Goal: Task Accomplishment & Management: Use online tool/utility

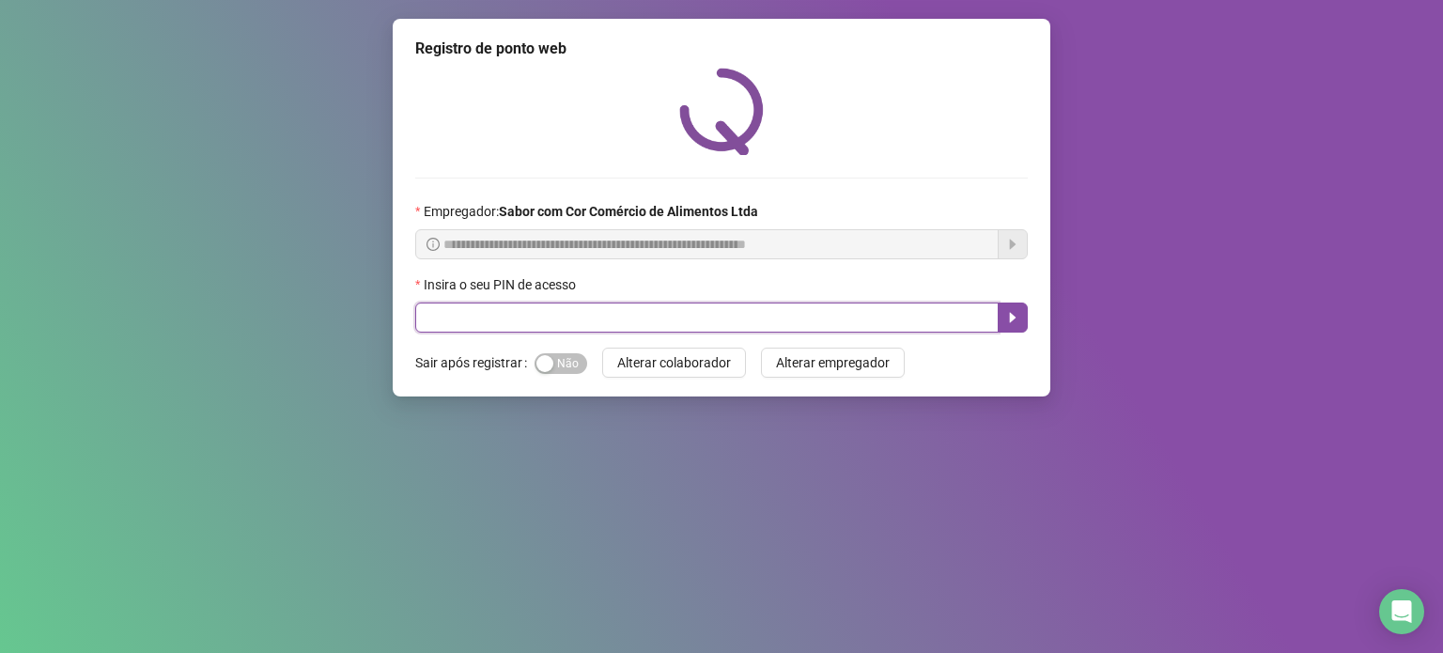
click at [626, 318] on input "text" at bounding box center [706, 318] width 583 height 30
type input "*****"
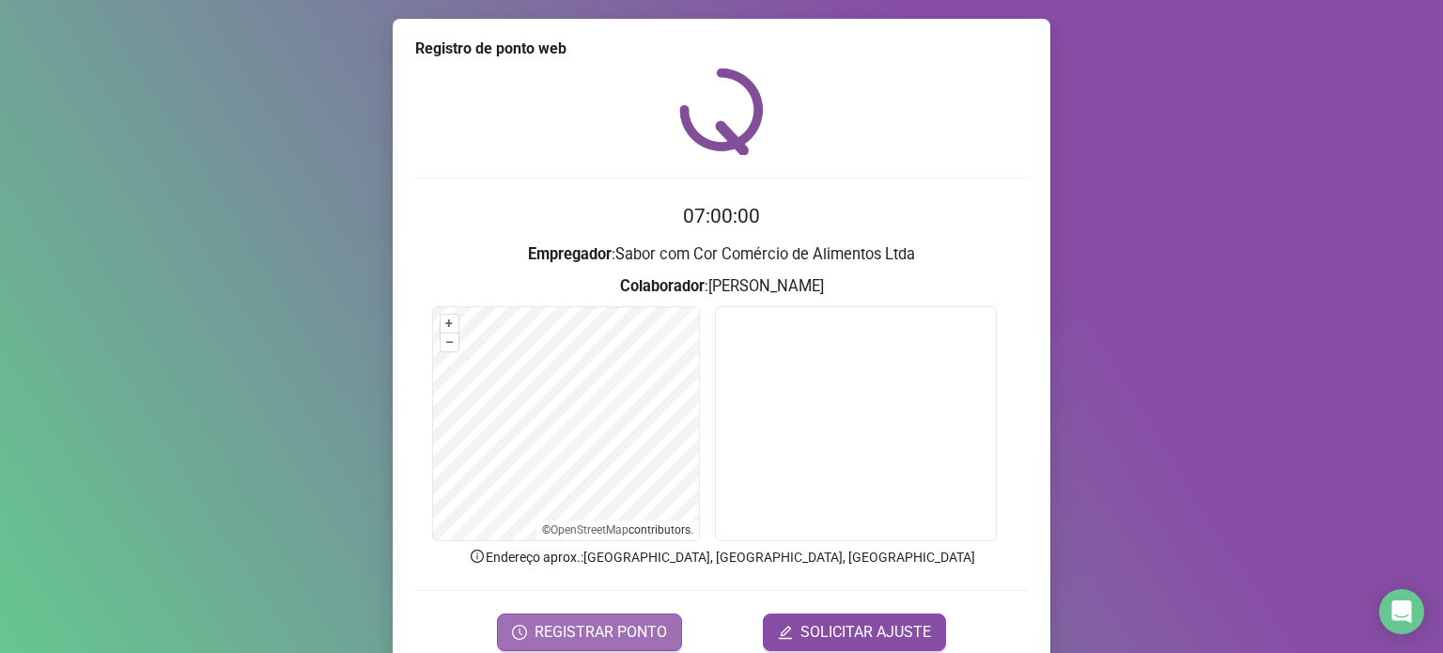
click at [561, 634] on span "REGISTRAR PONTO" at bounding box center [601, 632] width 132 height 23
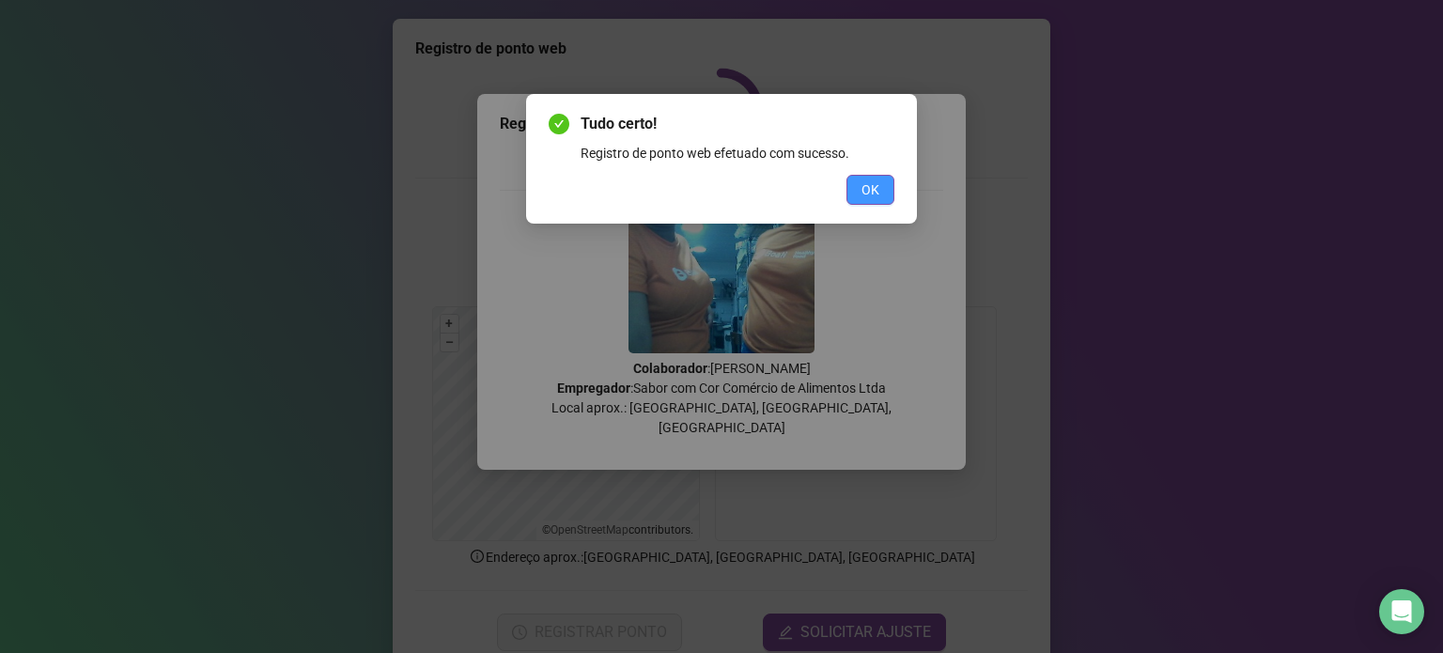
click at [883, 181] on button "OK" at bounding box center [870, 190] width 48 height 30
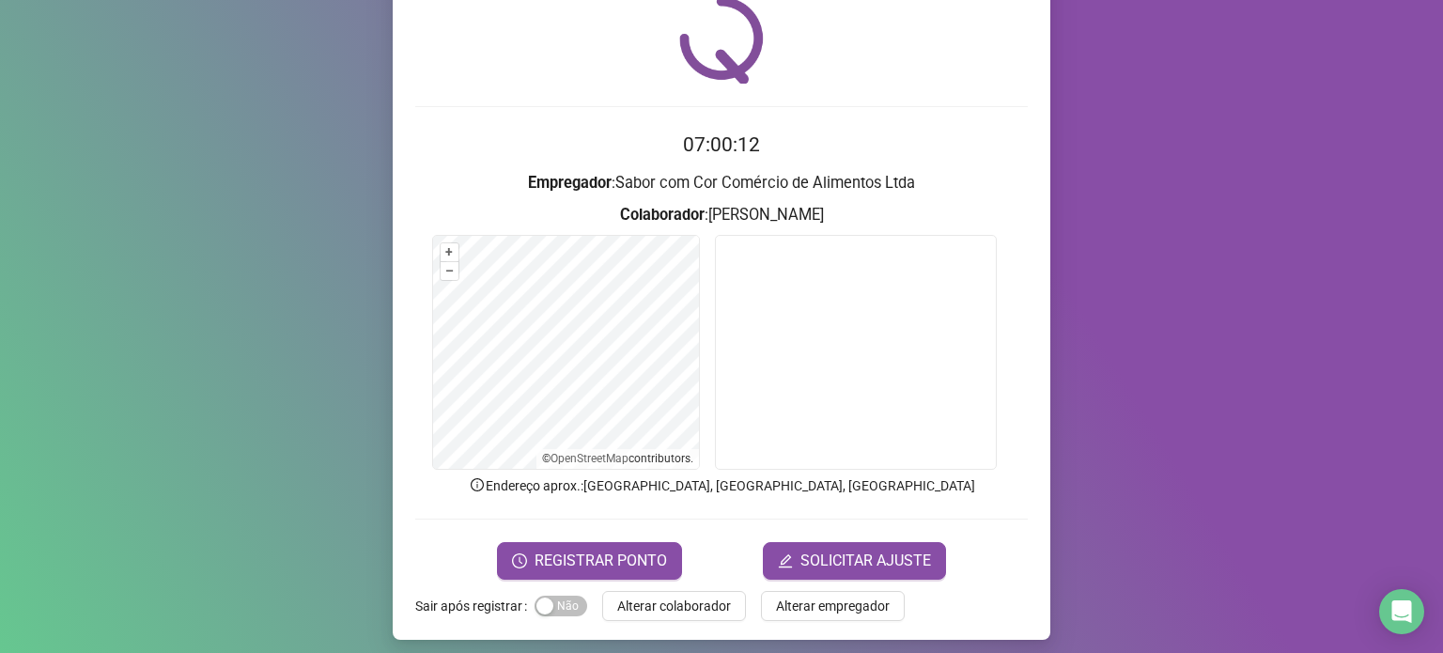
scroll to position [79, 0]
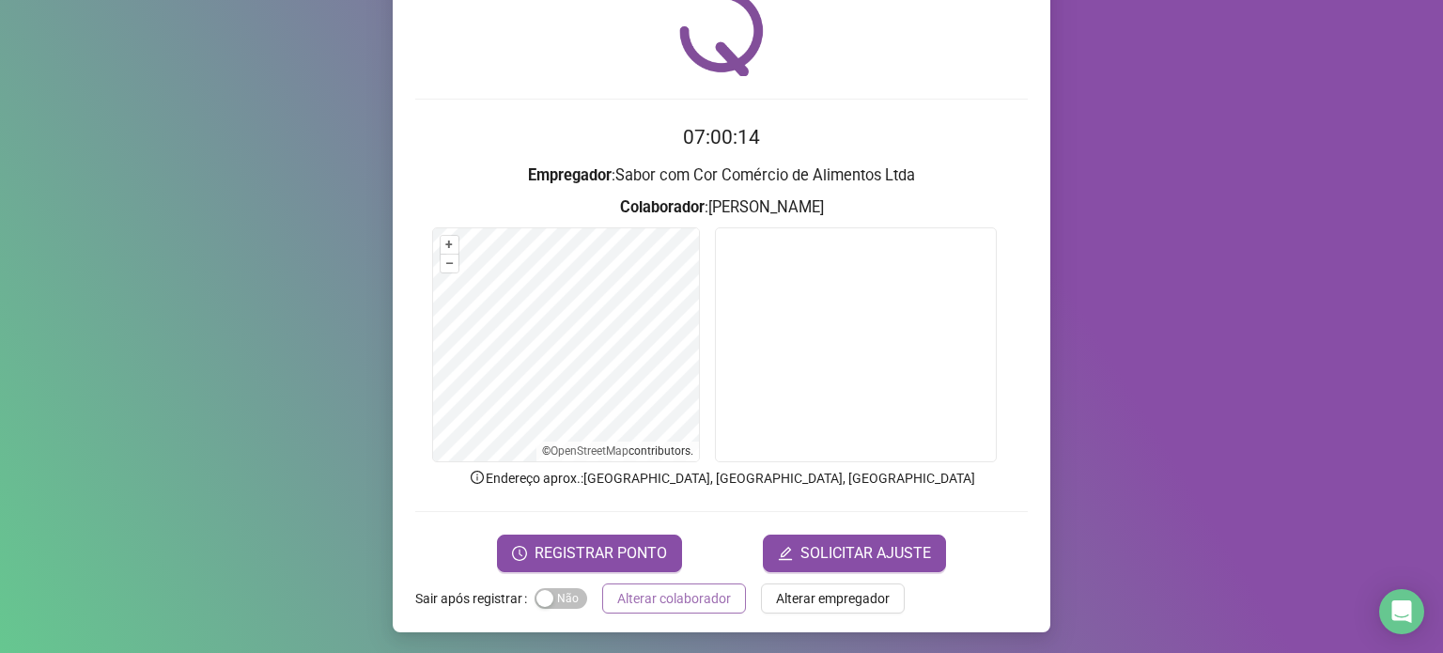
click at [655, 589] on span "Alterar colaborador" at bounding box center [674, 598] width 114 height 21
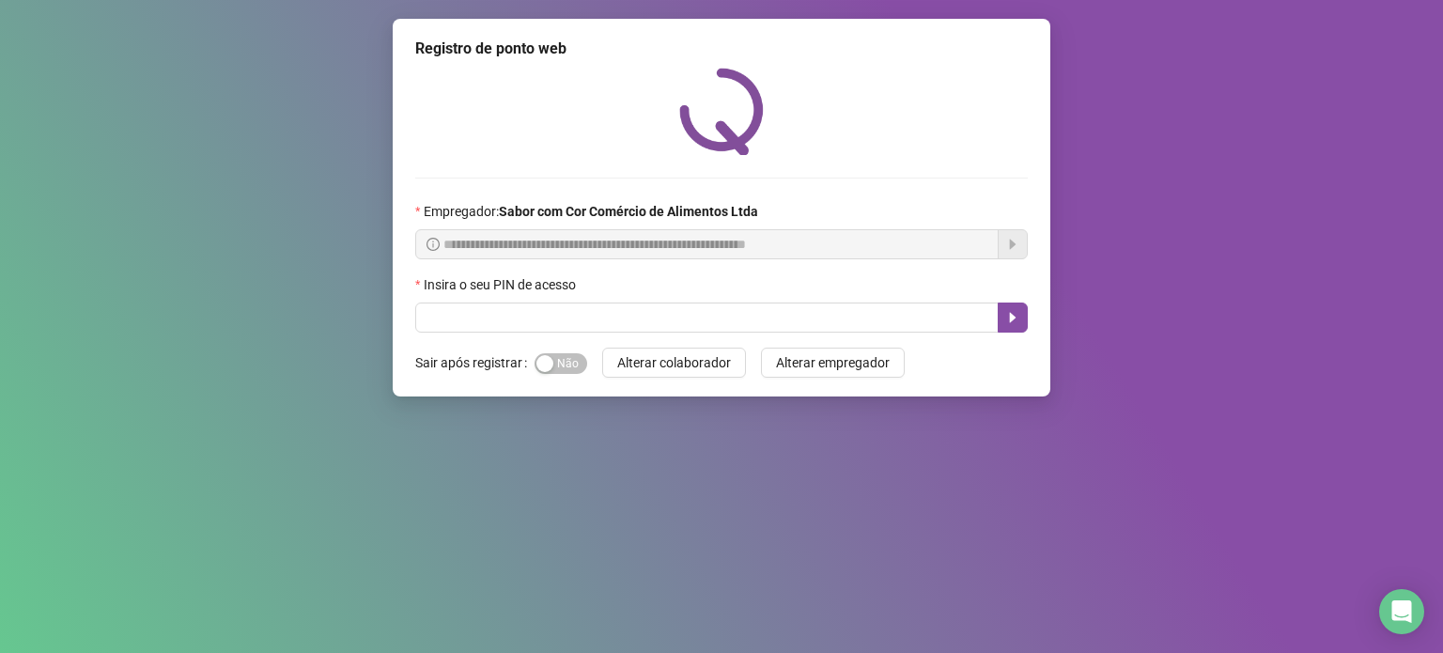
scroll to position [0, 0]
click at [720, 329] on input "text" at bounding box center [706, 318] width 583 height 30
click at [555, 362] on span "Sim Não" at bounding box center [561, 363] width 53 height 21
click at [535, 353] on button "Sim Não" at bounding box center [561, 363] width 53 height 21
click at [691, 317] on input "text" at bounding box center [706, 318] width 583 height 30
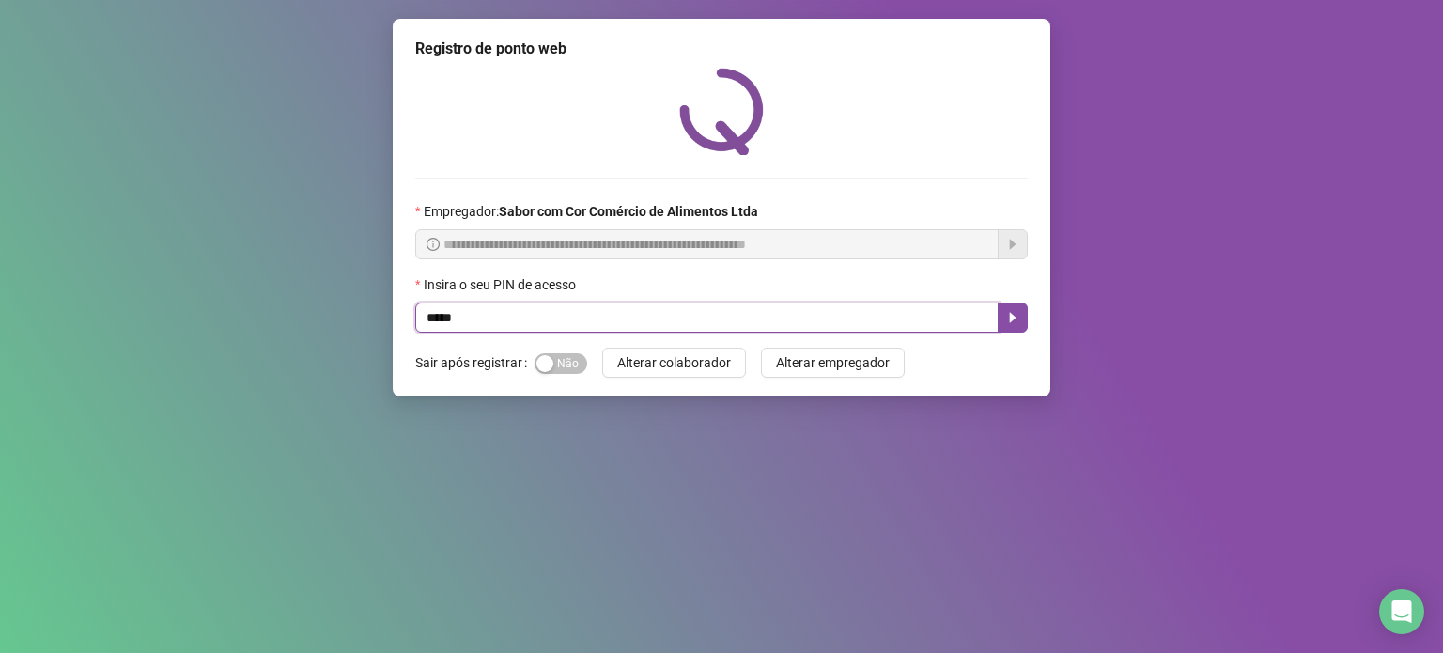
type input "*****"
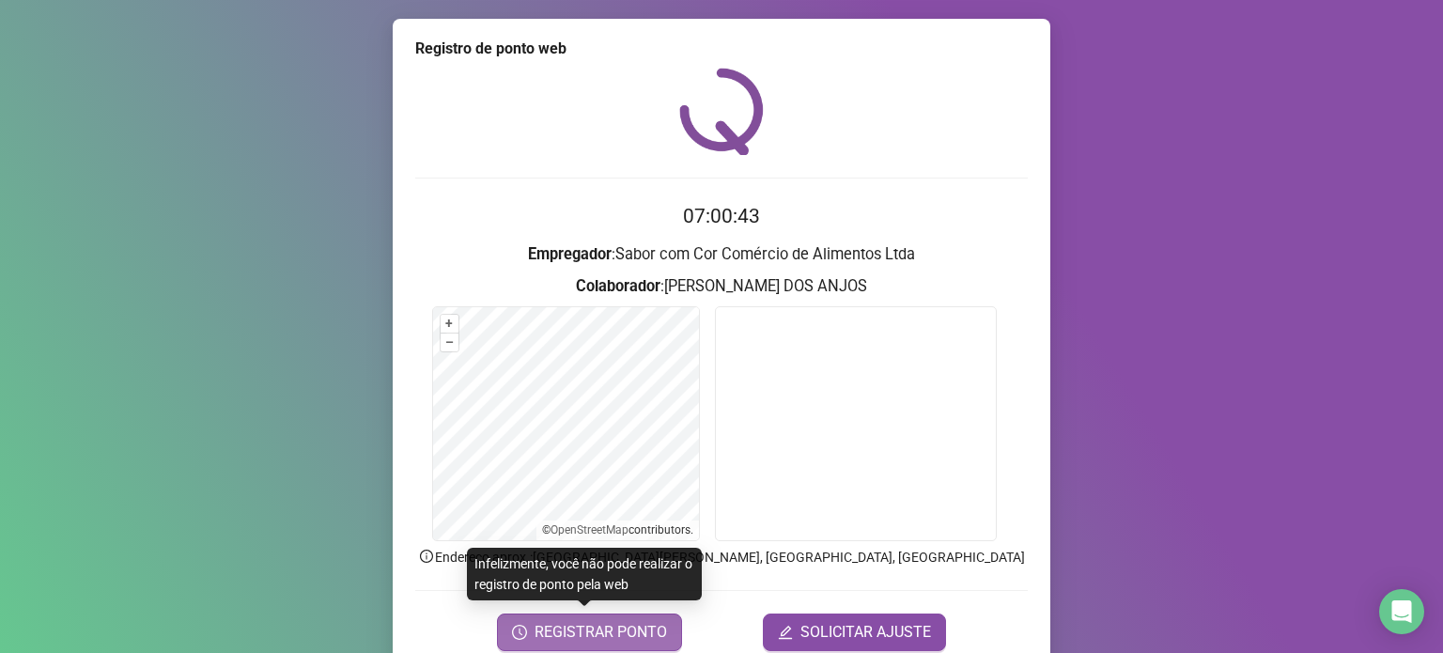
click at [576, 641] on span "REGISTRAR PONTO" at bounding box center [601, 632] width 132 height 23
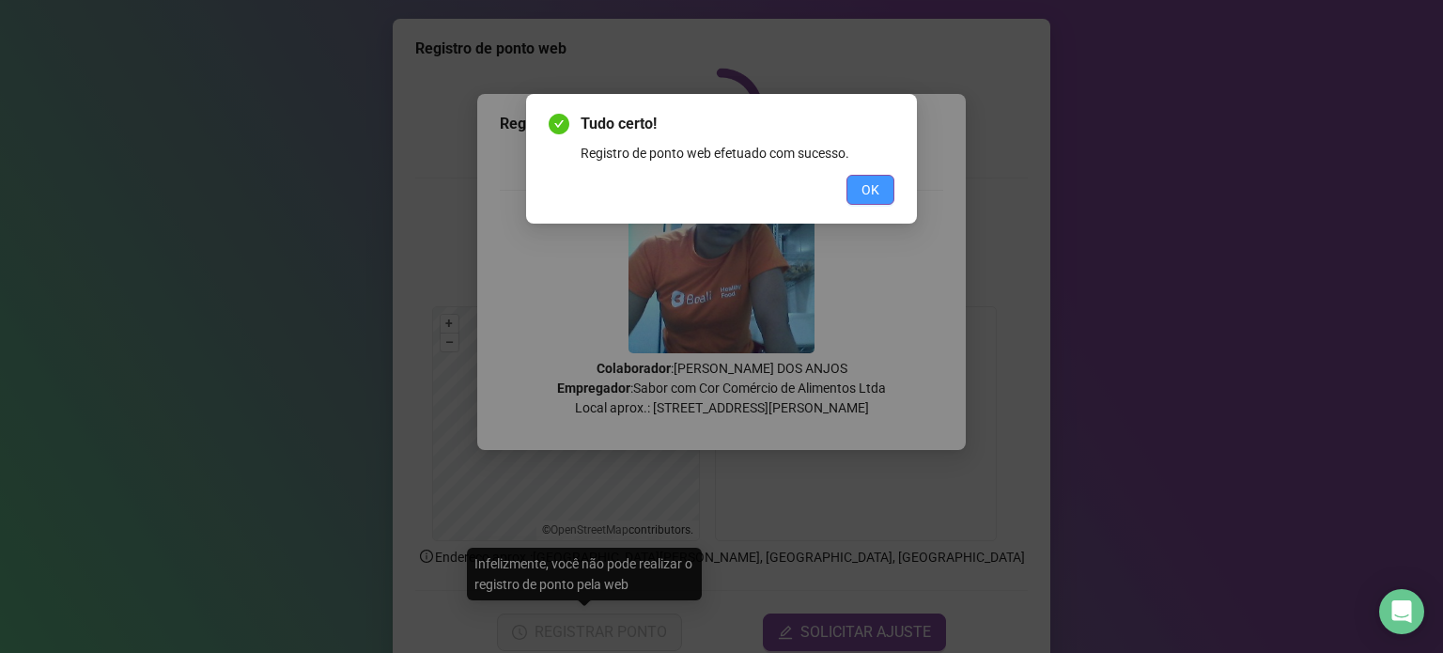
click at [861, 180] on button "OK" at bounding box center [870, 190] width 48 height 30
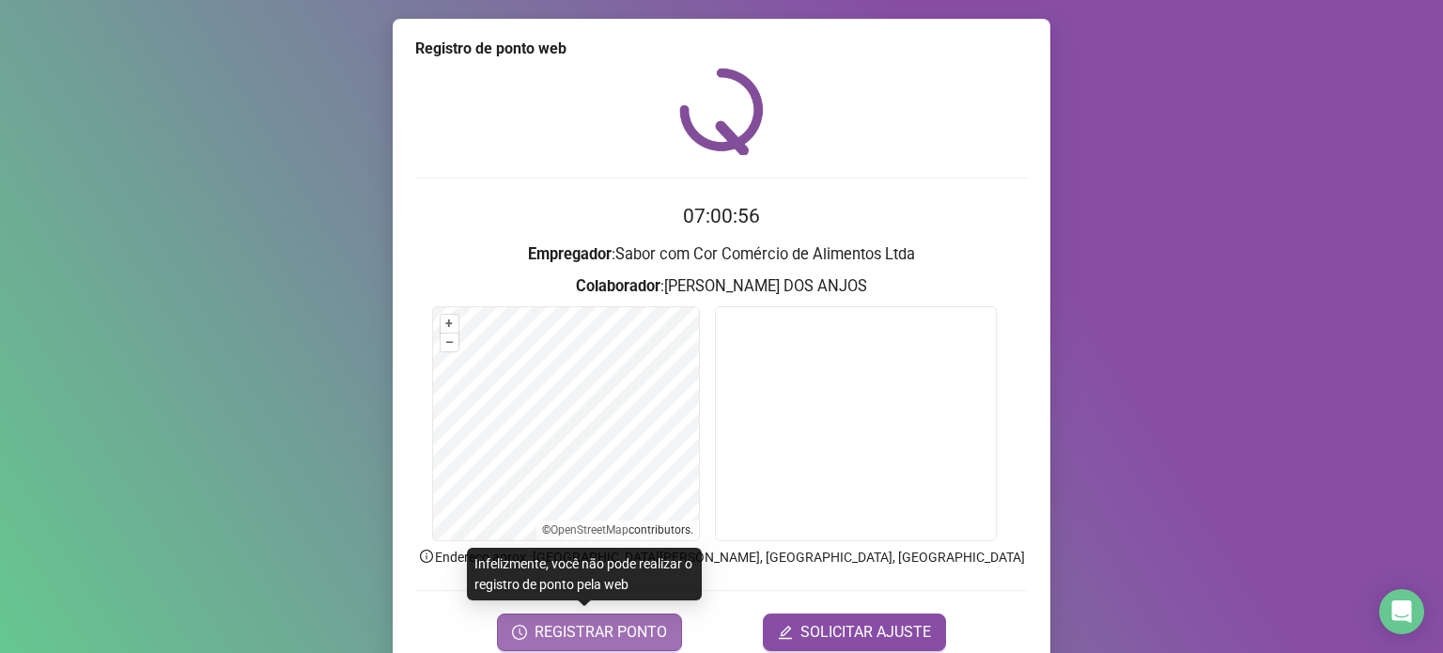
click at [645, 630] on span "REGISTRAR PONTO" at bounding box center [601, 632] width 132 height 23
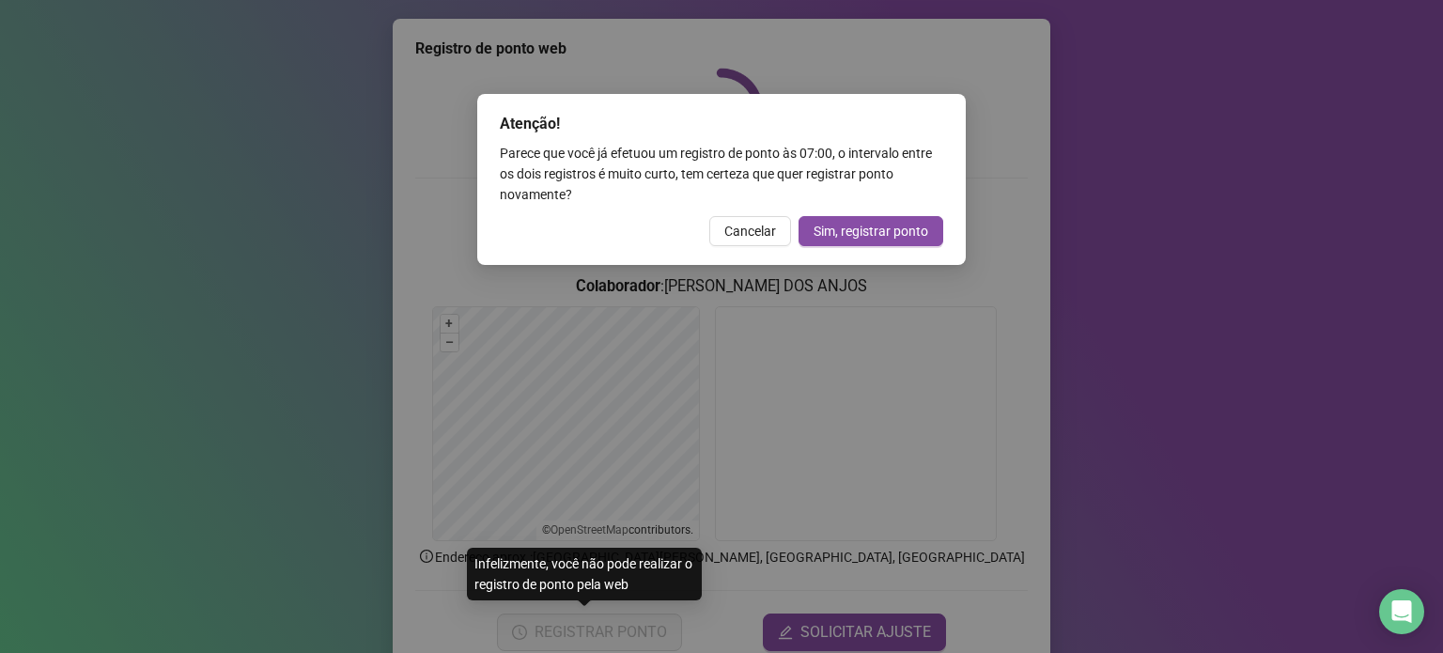
click at [1058, 255] on div "Atenção! Parece que você já efetuou um registro de ponto às 07:00 , o intervalo…" at bounding box center [721, 326] width 1443 height 653
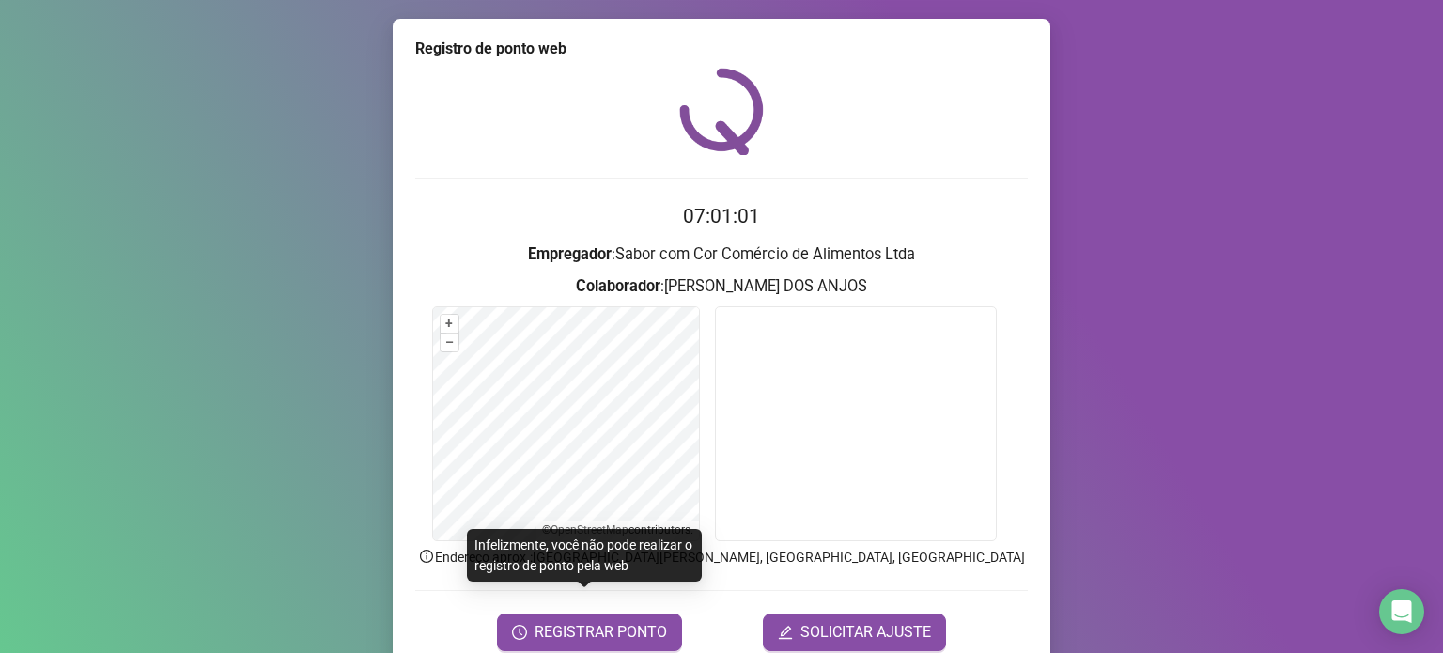
scroll to position [79, 0]
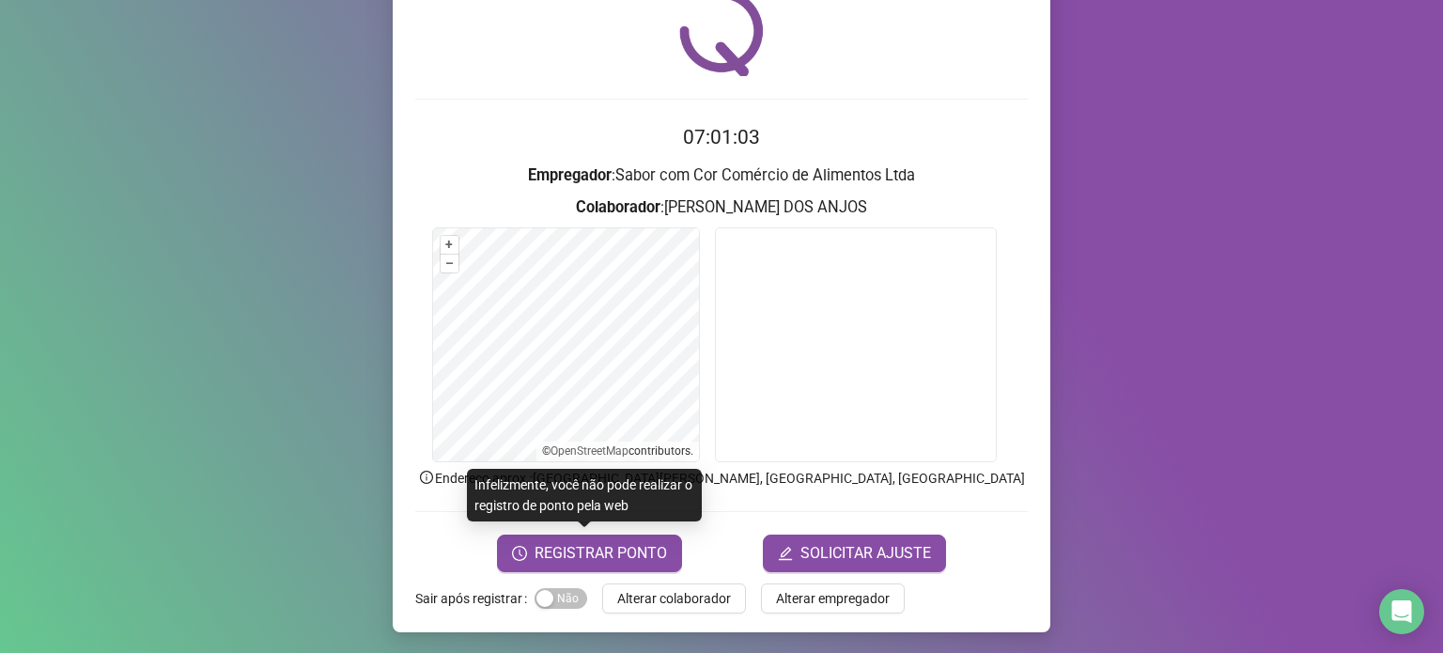
click at [673, 599] on span "Alterar colaborador" at bounding box center [674, 598] width 114 height 21
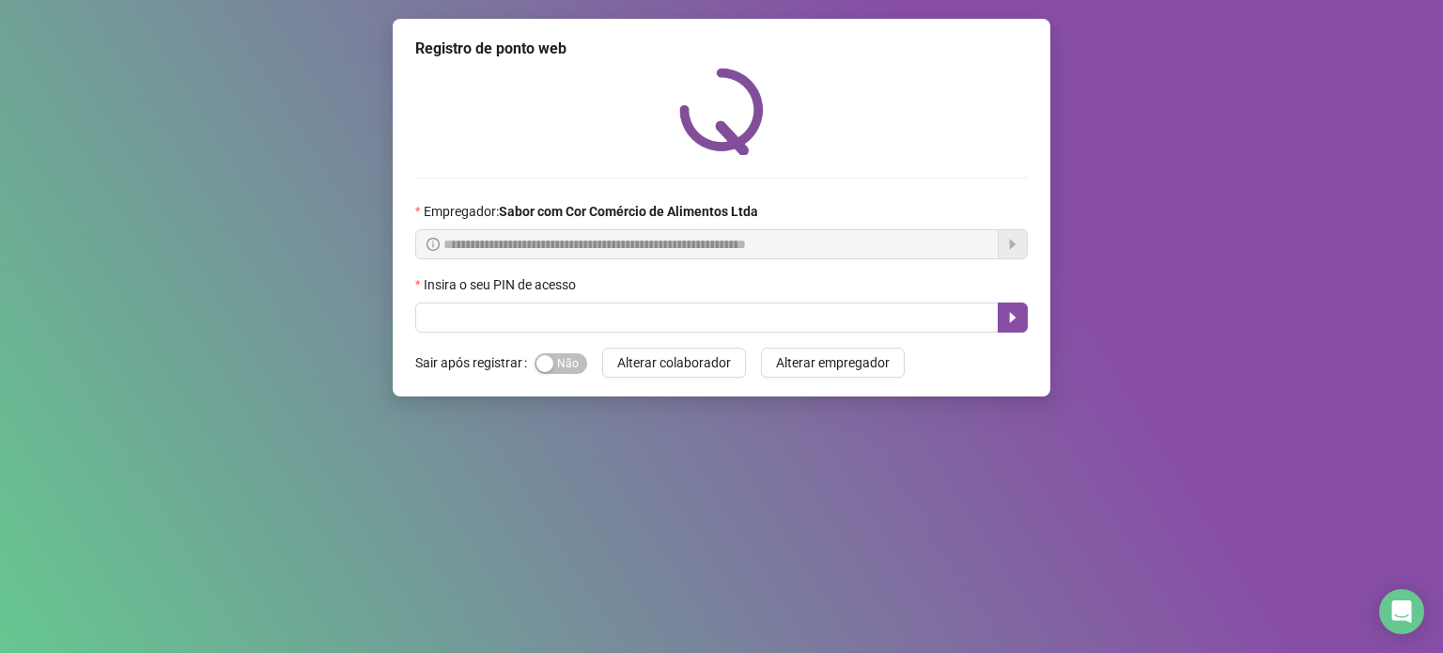
scroll to position [0, 0]
click at [602, 324] on input "text" at bounding box center [706, 318] width 583 height 30
click at [517, 326] on input "text" at bounding box center [706, 318] width 583 height 30
type input "*****"
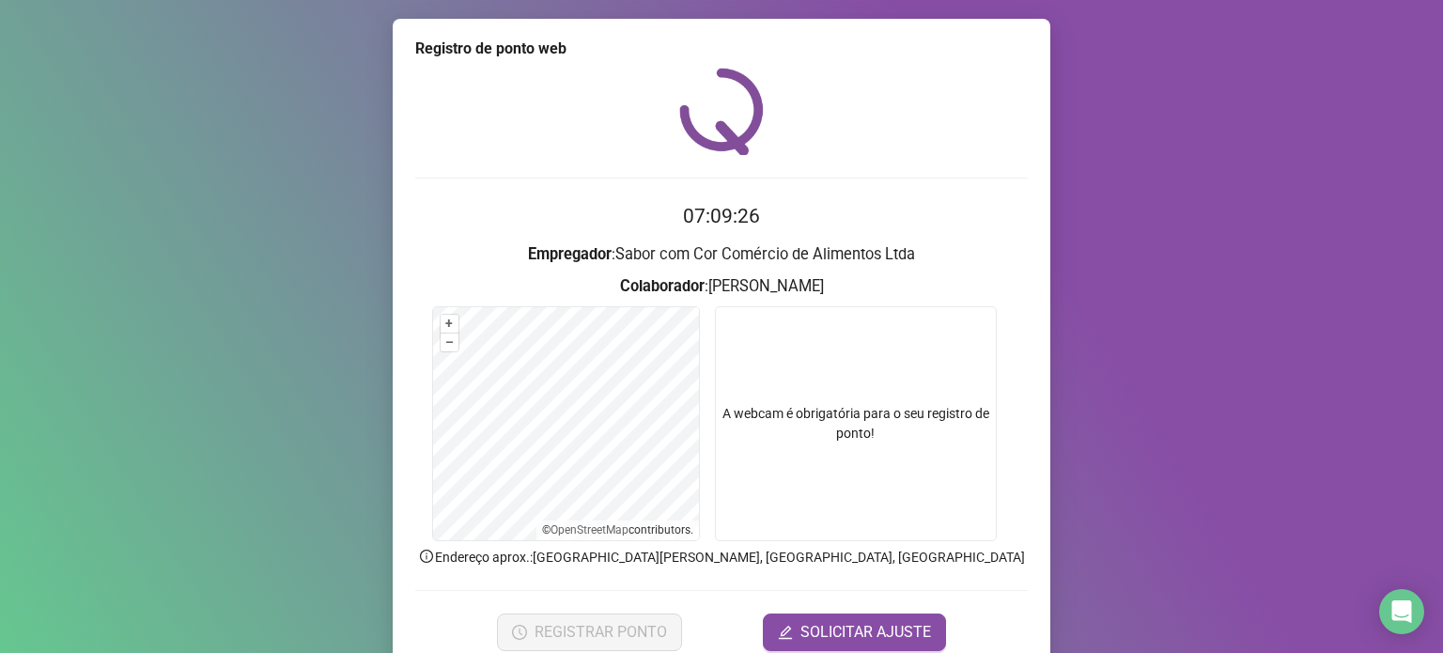
scroll to position [79, 0]
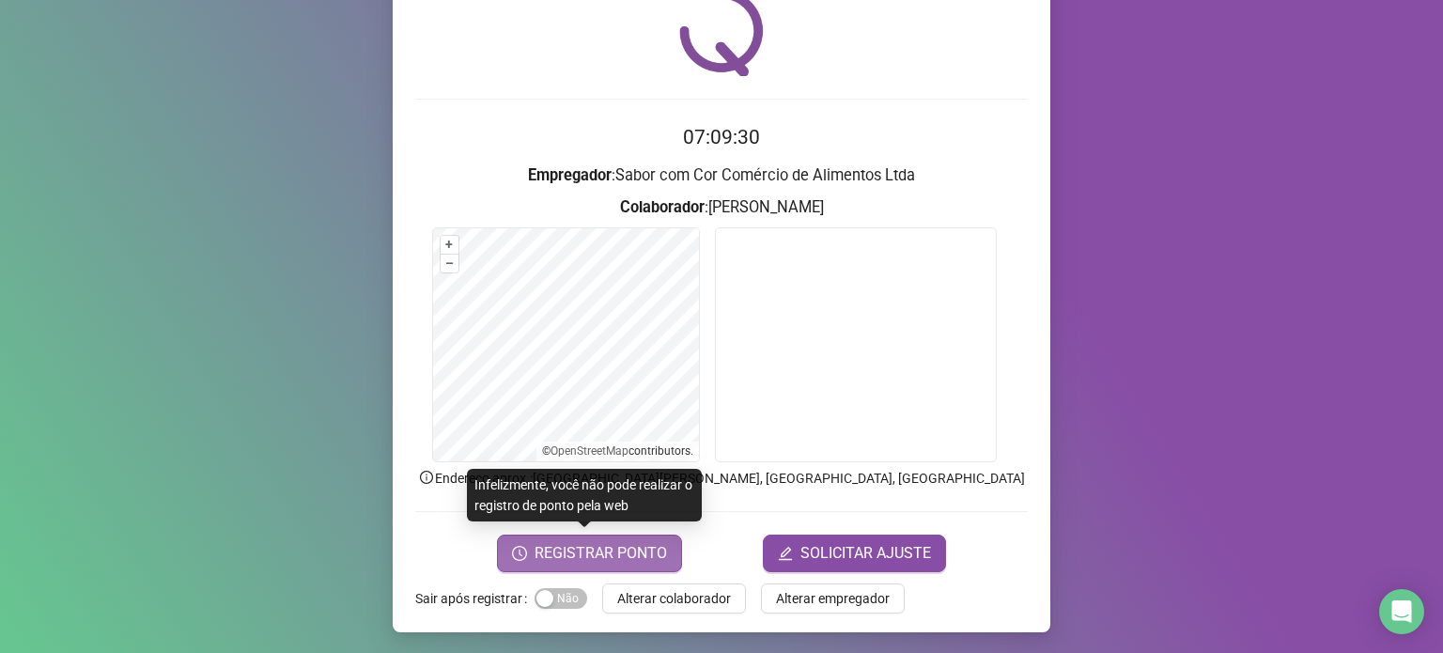
click at [571, 557] on span "REGISTRAR PONTO" at bounding box center [601, 553] width 132 height 23
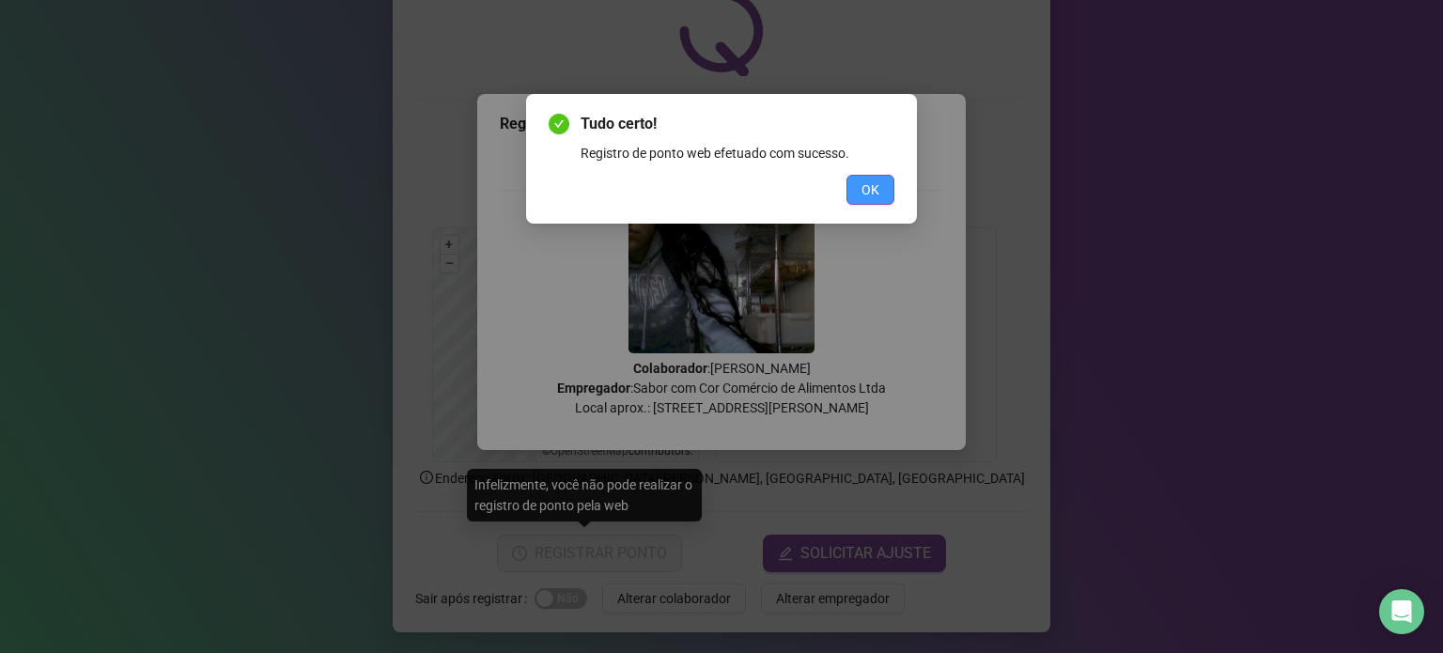
click at [862, 181] on span "OK" at bounding box center [871, 189] width 18 height 21
